Goal: Transaction & Acquisition: Purchase product/service

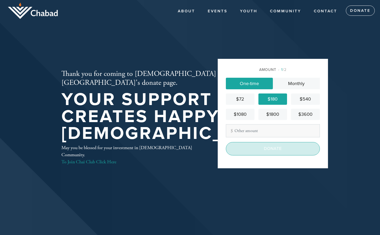
click at [280, 150] on input "Donate" at bounding box center [273, 148] width 94 height 13
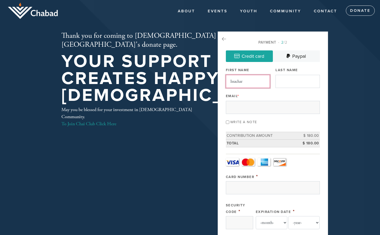
type input "Issachar"
type input "Ohana"
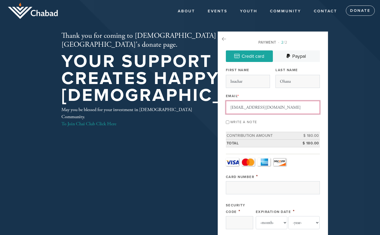
type input "issacohana@gmail.com"
click at [280, 121] on div "Write a note" at bounding box center [273, 121] width 94 height 7
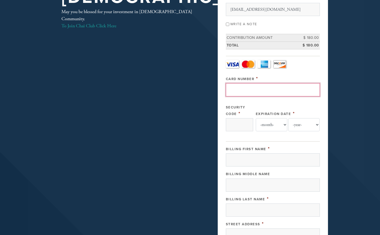
click at [244, 90] on input "Card Number" at bounding box center [273, 89] width 94 height 13
type input "4246315440043659"
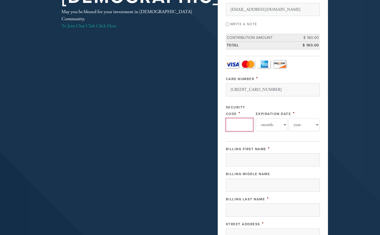
type input "998"
select select "1"
select select "2029"
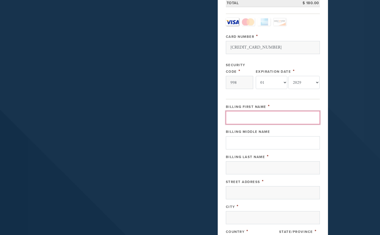
scroll to position [150, 0]
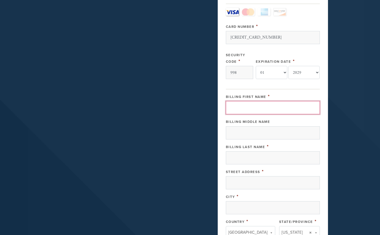
click at [254, 109] on input "Billing First Name" at bounding box center [273, 107] width 94 height 13
click at [254, 108] on input "Billing First Name" at bounding box center [273, 107] width 94 height 13
type input "Issac"
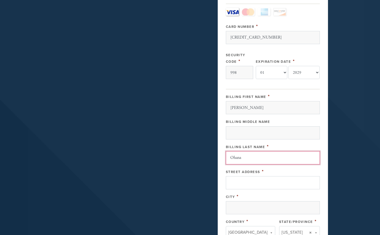
type input "Ohana"
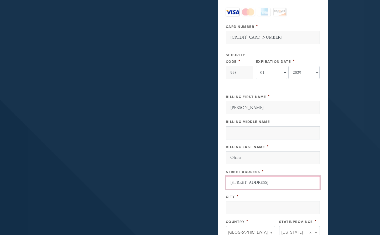
type input "3296 Cowper St"
click at [297, 197] on div "City *" at bounding box center [273, 196] width 94 height 7
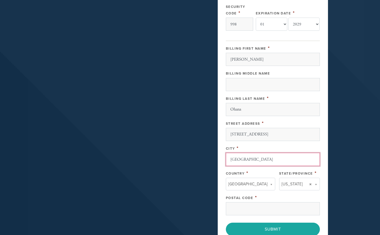
type input "Palo Alto"
click at [297, 195] on div "Postal Code *" at bounding box center [273, 197] width 94 height 7
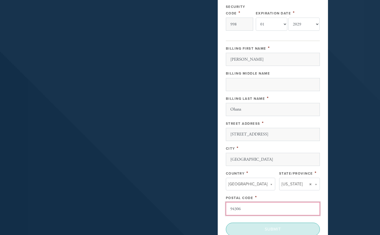
type input "94306"
click at [274, 229] on input "Submit" at bounding box center [273, 229] width 94 height 13
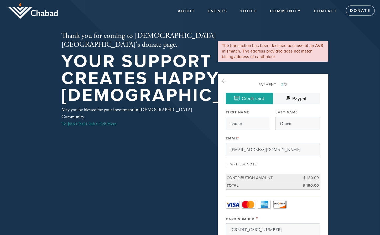
select select "1"
select select "2029"
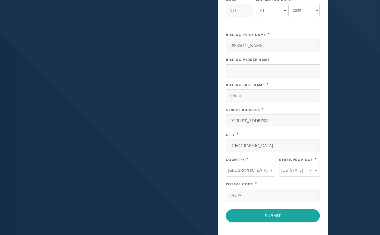
click at [255, 193] on input "94306" at bounding box center [273, 195] width 94 height 13
type input "32043-3443"
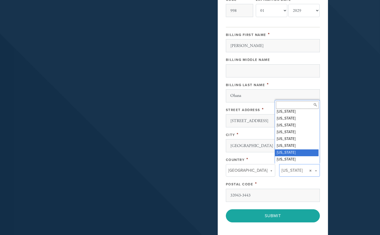
scroll to position [57, 0]
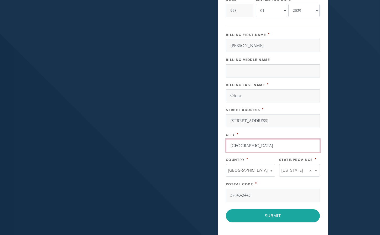
click at [241, 146] on input "Palo Alto" at bounding box center [273, 145] width 94 height 13
type input "Green Cove Springs"
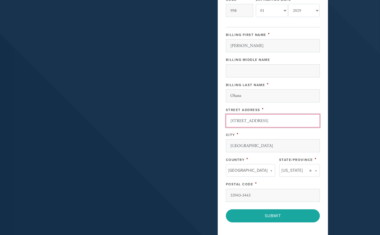
click at [235, 121] on input "3296 Cowper St" at bounding box center [273, 120] width 94 height 13
type input "411Walnut Street #23633"
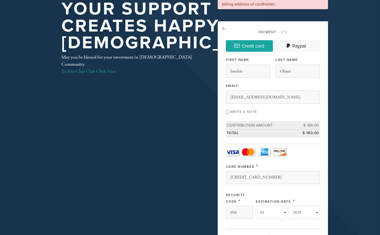
scroll to position [23, 0]
